Goal: Information Seeking & Learning: Learn about a topic

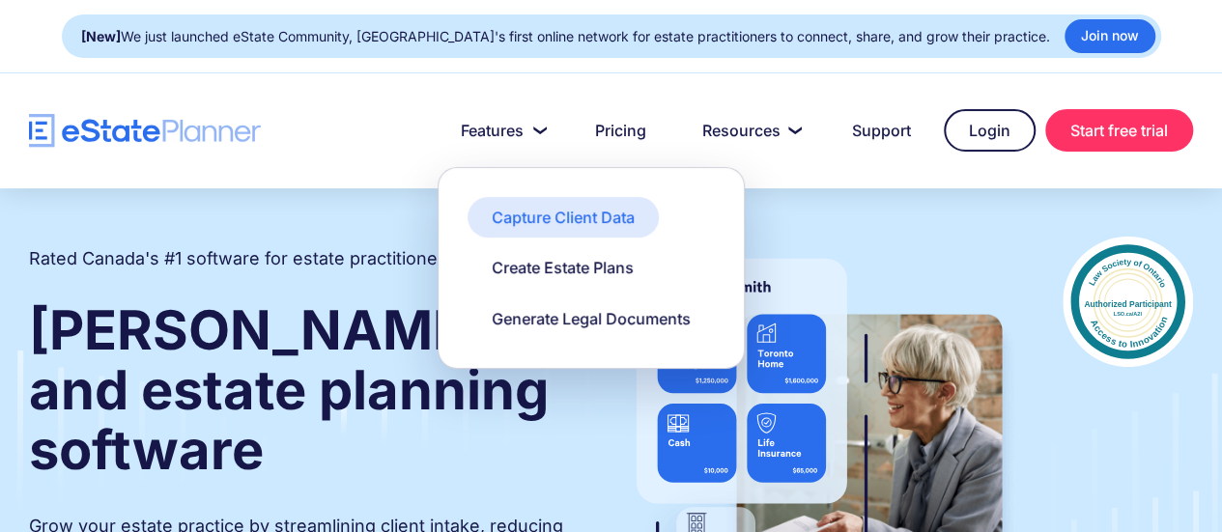
click at [544, 215] on div "Capture Client Data" at bounding box center [563, 217] width 143 height 21
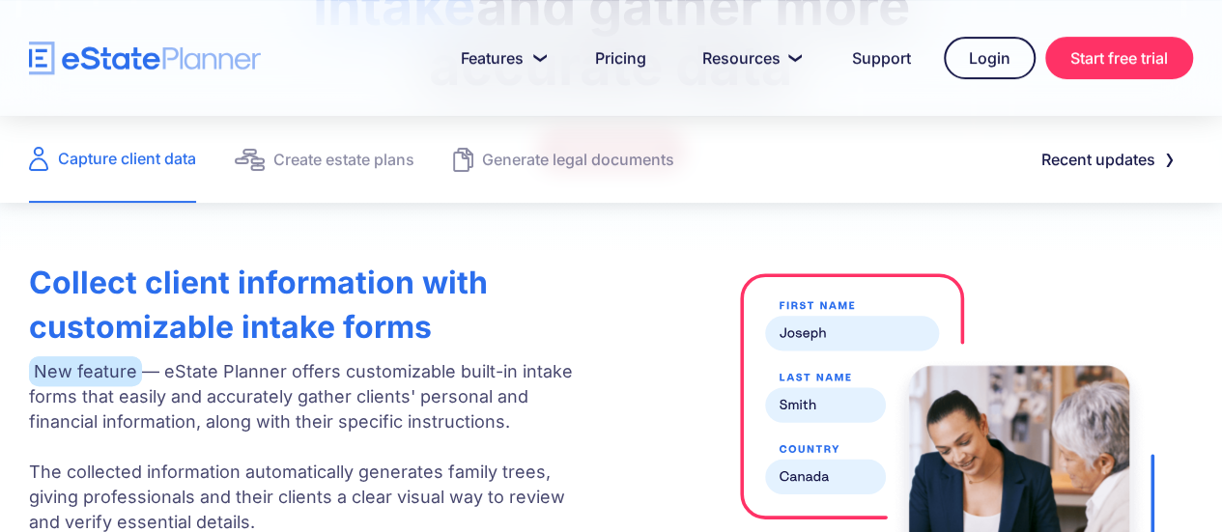
scroll to position [483, 0]
